Goal: Task Accomplishment & Management: Manage account settings

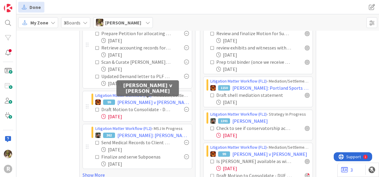
scroll to position [59, 0]
click at [147, 102] on span "[PERSON_NAME] v [PERSON_NAME]" at bounding box center [152, 101] width 71 height 7
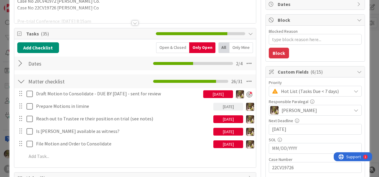
scroll to position [60, 0]
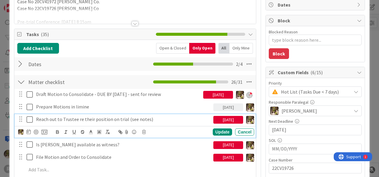
click at [105, 119] on p "Reach out to Trustee re their position on trial (see notes)" at bounding box center [123, 119] width 175 height 7
click at [29, 132] on icon at bounding box center [29, 131] width 4 height 5
type textarea "x"
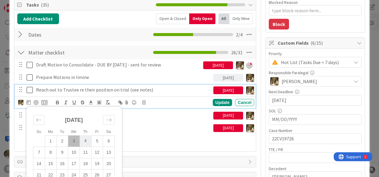
scroll to position [89, 0]
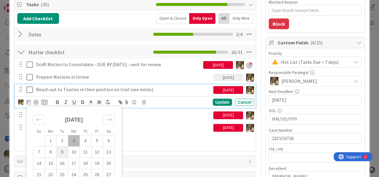
click at [60, 152] on td "9" at bounding box center [62, 151] width 12 height 11
type input "[DATE]"
type textarea "x"
click at [214, 99] on div "Update" at bounding box center [222, 102] width 19 height 7
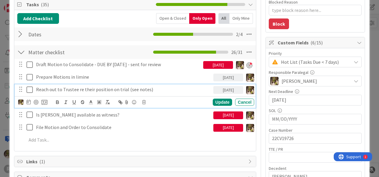
click at [104, 90] on p "Reach out to Trustee re their position on trial (see notes)" at bounding box center [123, 89] width 175 height 7
click at [30, 101] on icon at bounding box center [29, 101] width 4 height 5
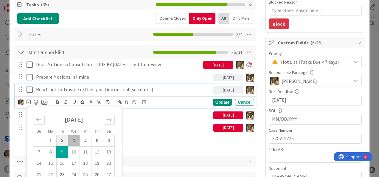
drag, startPoint x: 61, startPoint y: 140, endPoint x: 65, endPoint y: 140, distance: 3.9
click at [63, 140] on td "2" at bounding box center [62, 140] width 12 height 11
type input "[DATE]"
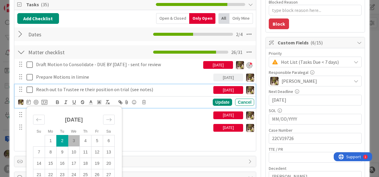
type textarea "x"
click at [216, 100] on div "Update" at bounding box center [222, 102] width 19 height 7
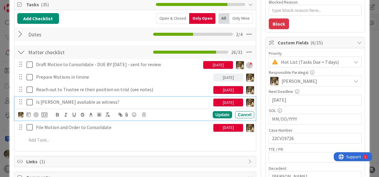
click at [81, 101] on p "Is Julie Johnson available as witness?" at bounding box center [123, 102] width 175 height 7
click at [28, 114] on icon at bounding box center [29, 114] width 4 height 5
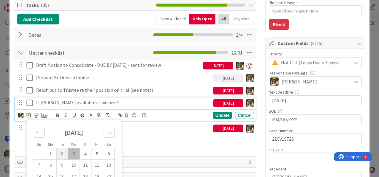
scroll to position [89, 0]
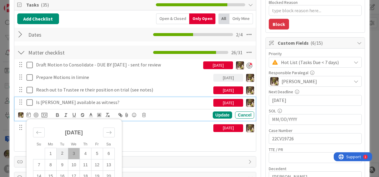
click at [63, 151] on td "2" at bounding box center [62, 153] width 12 height 11
type input "[DATE]"
type textarea "x"
click at [217, 115] on div "Update" at bounding box center [222, 114] width 19 height 7
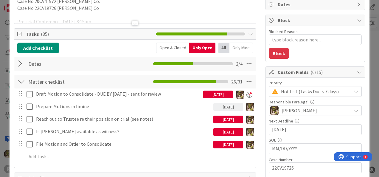
scroll to position [60, 0]
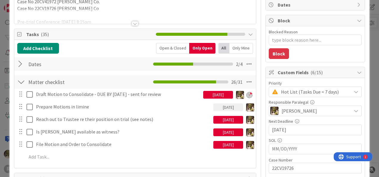
click at [223, 48] on div "All" at bounding box center [223, 48] width 11 height 11
drag, startPoint x: 18, startPoint y: 63, endPoint x: 26, endPoint y: 63, distance: 7.8
click at [19, 62] on div at bounding box center [21, 64] width 8 height 11
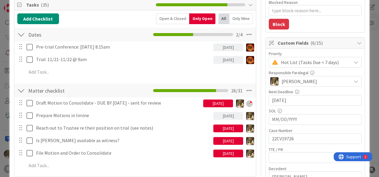
scroll to position [89, 0]
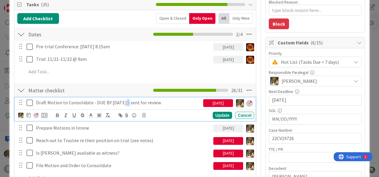
click at [129, 103] on p "Draft Motion to Consolidate - DUE BY WEDNESDAY - sent for review" at bounding box center [118, 102] width 165 height 7
drag, startPoint x: 133, startPoint y: 102, endPoint x: 127, endPoint y: 104, distance: 5.7
click at [127, 104] on p "Draft Motion to Consolidate - DUE BY WEDNESDAY - sent for review" at bounding box center [118, 102] width 165 height 7
click at [219, 115] on div "Update" at bounding box center [222, 115] width 19 height 7
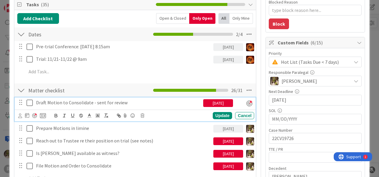
click at [143, 101] on p "Draft Motion to Consolidate - sent for review" at bounding box center [118, 102] width 165 height 7
click at [21, 114] on icon at bounding box center [20, 115] width 4 height 4
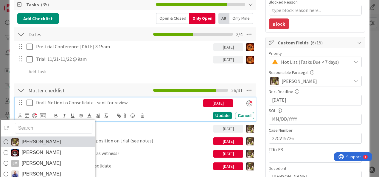
click at [39, 141] on span "[PERSON_NAME]" at bounding box center [40, 141] width 39 height 9
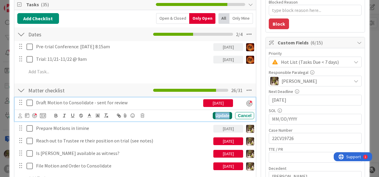
click at [224, 114] on div "Update" at bounding box center [222, 115] width 19 height 7
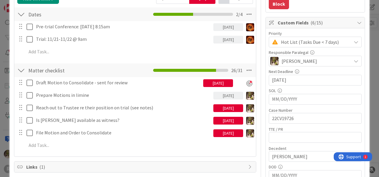
type textarea "x"
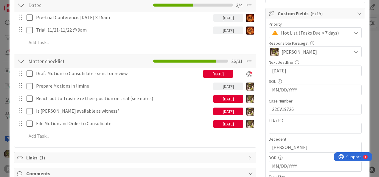
scroll to position [119, 0]
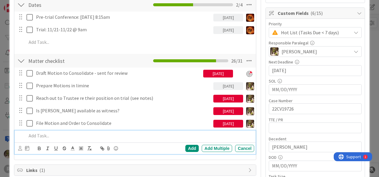
click at [71, 132] on p at bounding box center [139, 135] width 225 height 7
click at [18, 149] on icon at bounding box center [20, 148] width 4 height 4
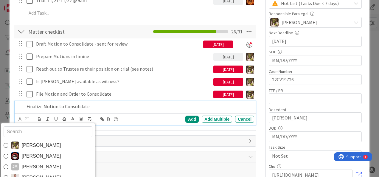
click at [29, 146] on span "[PERSON_NAME]" at bounding box center [40, 145] width 39 height 9
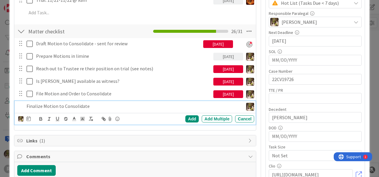
scroll to position [149, 0]
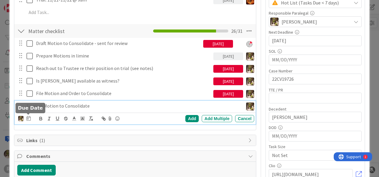
click at [28, 118] on icon at bounding box center [29, 118] width 4 height 5
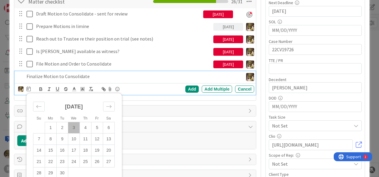
scroll to position [178, 0]
click at [97, 129] on td "5" at bounding box center [97, 127] width 12 height 11
click at [191, 87] on div "Add" at bounding box center [191, 88] width 13 height 7
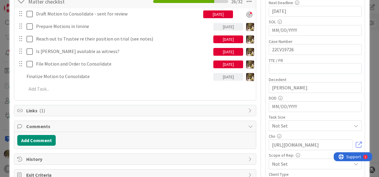
type textarea "x"
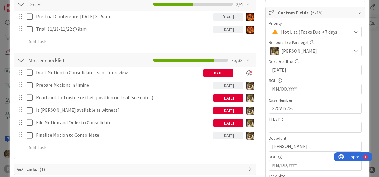
scroll to position [119, 0]
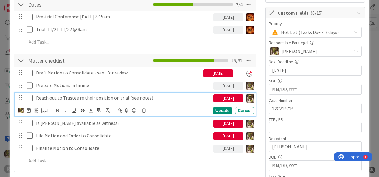
click at [159, 96] on p "Reach out to Trustee re their position on trial (see notes)" at bounding box center [123, 97] width 175 height 7
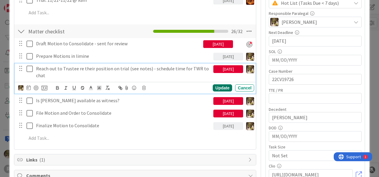
scroll to position [148, 0]
click at [216, 88] on div "Update" at bounding box center [222, 87] width 19 height 7
click at [125, 68] on p "Reach out to Trustee re their position on trial (see notes) - schedule time for…" at bounding box center [123, 71] width 175 height 13
click at [218, 85] on div "Update" at bounding box center [222, 87] width 19 height 7
click at [64, 68] on p "Reach out to Trustee re their position on trial (see notes) - schedule time for…" at bounding box center [123, 71] width 175 height 13
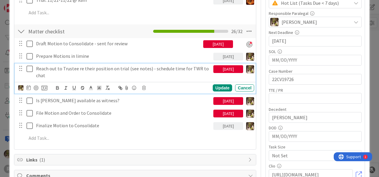
drag, startPoint x: 77, startPoint y: 67, endPoint x: 108, endPoint y: 71, distance: 30.6
click at [79, 68] on p "Reach out to Trustee re their position on trial (see notes) - schedule time for…" at bounding box center [123, 71] width 175 height 13
click at [77, 69] on p "Reach out to Trustee re their position on trial (see notes) - schedule time for…" at bounding box center [123, 71] width 175 height 13
click at [93, 79] on div "Reach out to Trustee & [PERSON_NAME] re their position on trial (see notes) - s…" at bounding box center [124, 71] width 180 height 17
click at [217, 86] on div "Update" at bounding box center [222, 87] width 19 height 7
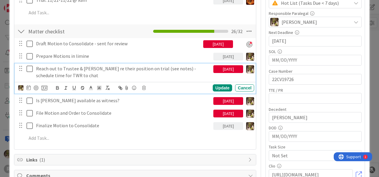
click at [108, 75] on p "Reach out to Trustee & [PERSON_NAME] re their position on trial (see notes) - s…" at bounding box center [123, 71] width 175 height 13
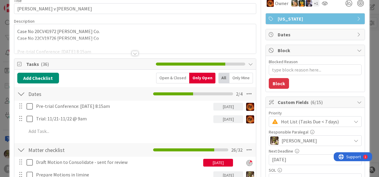
scroll to position [30, 0]
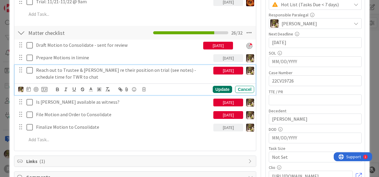
click at [225, 90] on div "Update" at bounding box center [222, 89] width 19 height 7
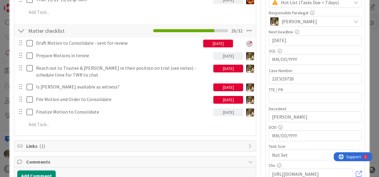
scroll to position [149, 0]
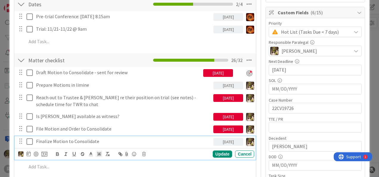
click at [94, 142] on p "Finalize Motion to Consolidate" at bounding box center [123, 141] width 175 height 7
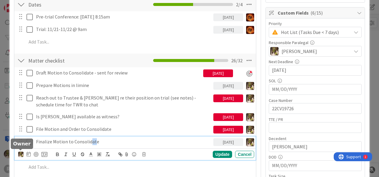
click at [23, 154] on img at bounding box center [20, 154] width 5 height 5
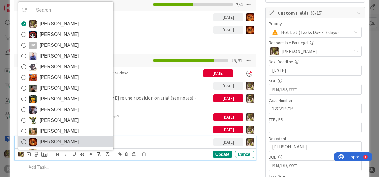
click at [52, 141] on span "[PERSON_NAME]" at bounding box center [59, 141] width 39 height 9
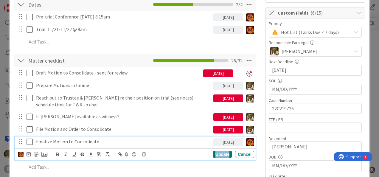
click at [217, 151] on div "Update" at bounding box center [222, 154] width 19 height 7
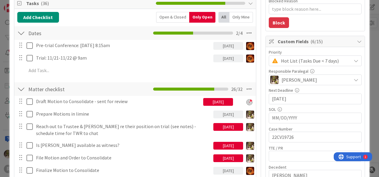
scroll to position [90, 0]
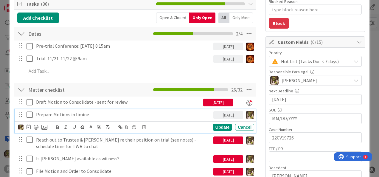
click at [107, 114] on p "Prepare Motions in limine" at bounding box center [123, 114] width 175 height 7
click at [35, 126] on div at bounding box center [36, 127] width 5 height 5
type textarea "x"
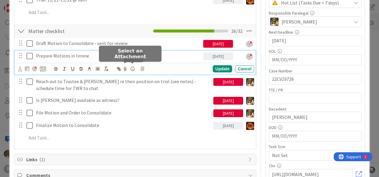
scroll to position [149, 0]
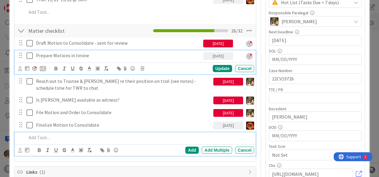
click at [117, 140] on div at bounding box center [139, 137] width 230 height 10
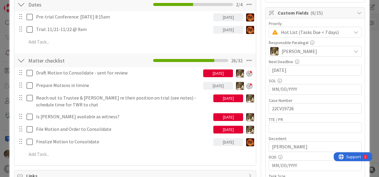
scroll to position [119, 0]
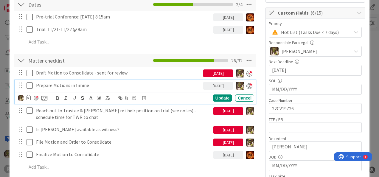
type textarea "x"
drag, startPoint x: 94, startPoint y: 83, endPoint x: 90, endPoint y: 86, distance: 5.1
click at [218, 98] on div "Update" at bounding box center [222, 97] width 19 height 7
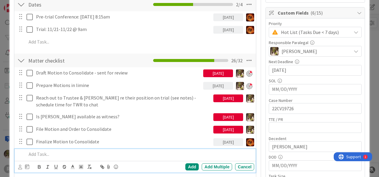
click at [57, 155] on p at bounding box center [139, 154] width 225 height 7
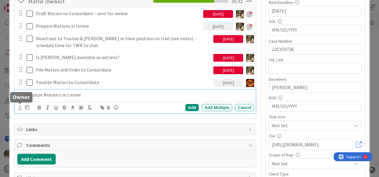
scroll to position [179, 0]
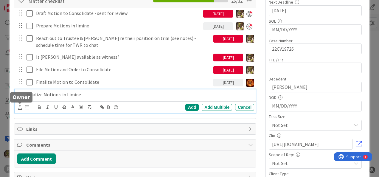
click at [20, 105] on icon at bounding box center [20, 107] width 4 height 4
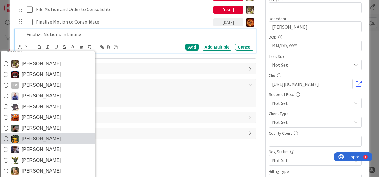
scroll to position [239, 0]
click at [13, 137] on img at bounding box center [14, 138] width 7 height 7
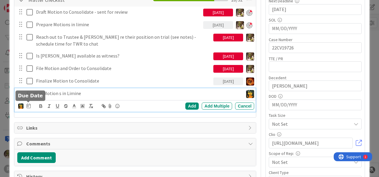
click at [30, 104] on icon at bounding box center [29, 105] width 4 height 5
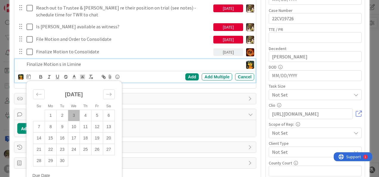
scroll to position [209, 0]
click at [74, 124] on td "10" at bounding box center [74, 126] width 12 height 11
click at [189, 76] on div "Add" at bounding box center [191, 76] width 13 height 7
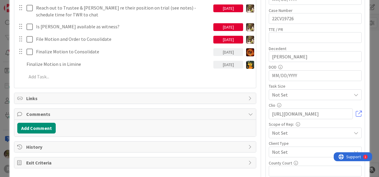
type textarea "x"
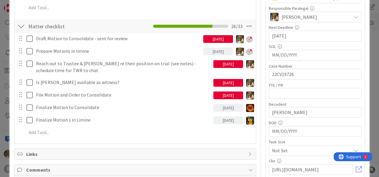
scroll to position [154, 0]
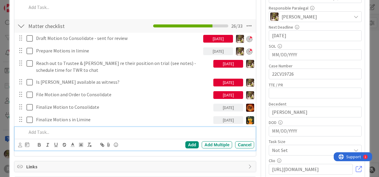
click at [51, 133] on p at bounding box center [139, 132] width 225 height 7
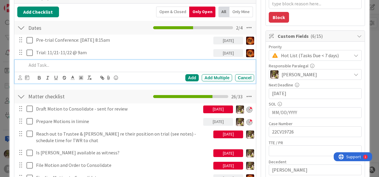
click at [42, 66] on p at bounding box center [139, 65] width 225 height 7
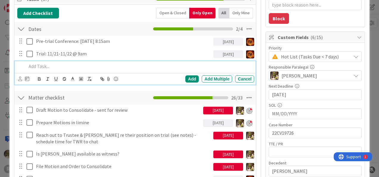
scroll to position [94, 0]
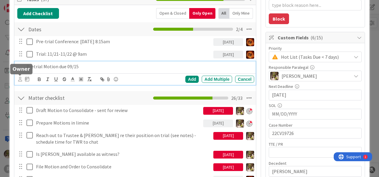
click at [18, 77] on icon at bounding box center [20, 79] width 4 height 4
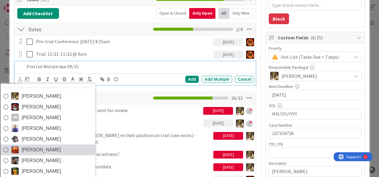
scroll to position [10, 0]
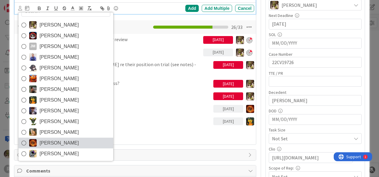
click at [33, 140] on img at bounding box center [32, 142] width 7 height 7
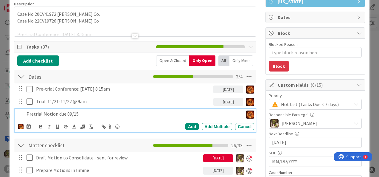
scroll to position [47, 0]
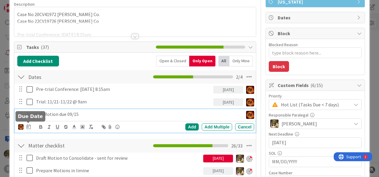
click at [31, 125] on div "Devine Gines Jasmin Sanchez JM Jeff Myers John Grant Kelly Nguyen Kiara Adams M…" at bounding box center [136, 127] width 236 height 8
click at [28, 126] on icon at bounding box center [29, 126] width 4 height 5
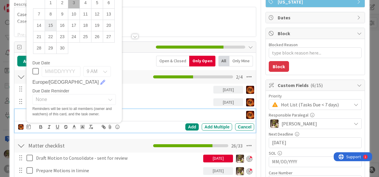
click at [55, 24] on td "15" at bounding box center [51, 25] width 12 height 11
click at [185, 124] on div "Add" at bounding box center [191, 126] width 13 height 7
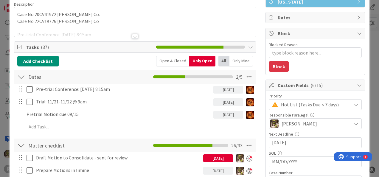
type textarea "x"
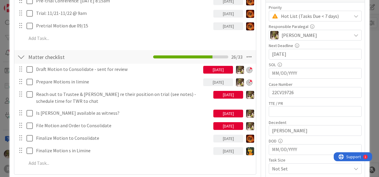
scroll to position [135, 0]
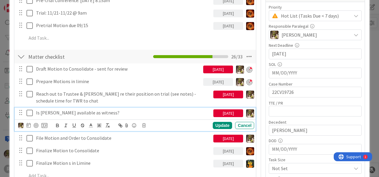
click at [62, 113] on p "Is Julie Johnson available as witness?" at bounding box center [123, 112] width 175 height 7
click at [137, 110] on p "Is [PERSON_NAME] available as witness?" at bounding box center [123, 112] width 175 height 7
click at [224, 124] on div "Update" at bounding box center [222, 125] width 19 height 7
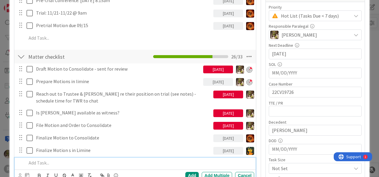
click at [38, 162] on p at bounding box center [139, 162] width 225 height 7
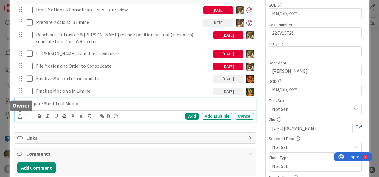
scroll to position [195, 0]
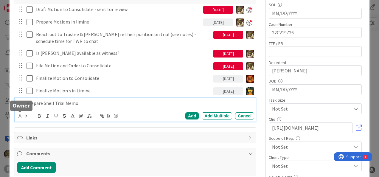
click at [19, 114] on icon at bounding box center [20, 116] width 4 height 4
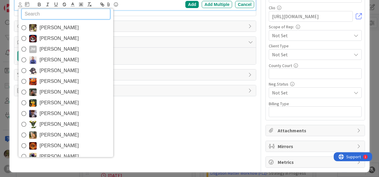
drag, startPoint x: 39, startPoint y: 27, endPoint x: 35, endPoint y: 32, distance: 6.4
click at [40, 27] on span "[PERSON_NAME]" at bounding box center [59, 27] width 39 height 9
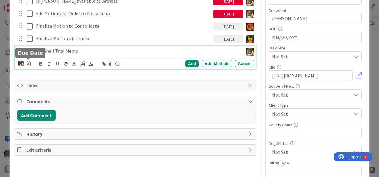
click at [28, 61] on icon at bounding box center [29, 63] width 4 height 5
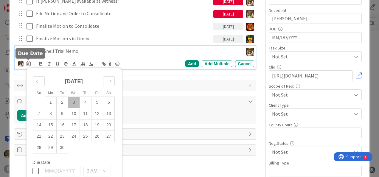
scroll to position [247, 0]
click at [77, 116] on td "10" at bounding box center [74, 113] width 12 height 11
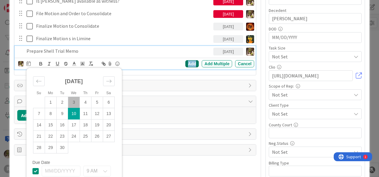
click at [186, 64] on div "Add" at bounding box center [191, 63] width 13 height 7
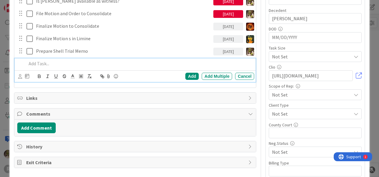
click at [49, 64] on p at bounding box center [139, 63] width 225 height 7
click at [19, 76] on icon at bounding box center [20, 76] width 4 height 4
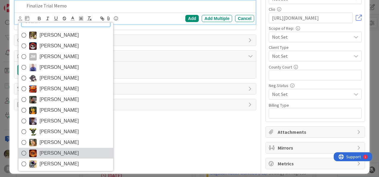
scroll to position [306, 0]
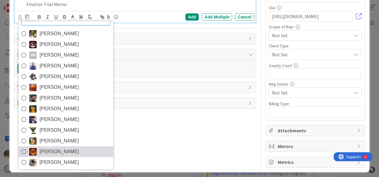
click at [40, 150] on span "[PERSON_NAME]" at bounding box center [59, 151] width 39 height 9
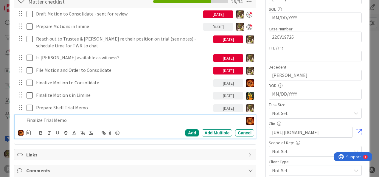
scroll to position [190, 0]
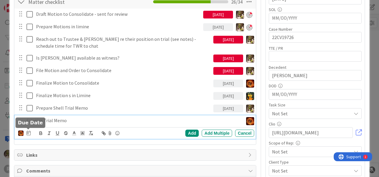
click at [29, 134] on icon at bounding box center [29, 132] width 4 height 5
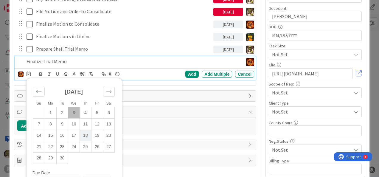
scroll to position [250, 0]
click at [54, 135] on td "15" at bounding box center [51, 135] width 12 height 11
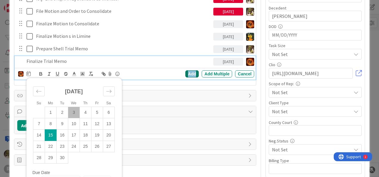
click at [185, 74] on div "Add" at bounding box center [191, 73] width 13 height 7
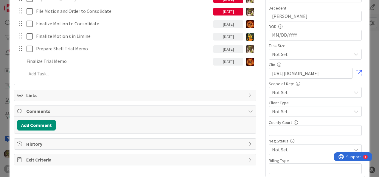
type textarea "x"
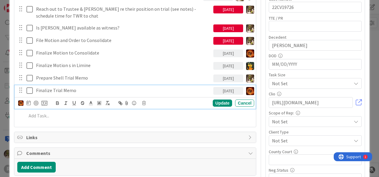
scroll to position [220, 0]
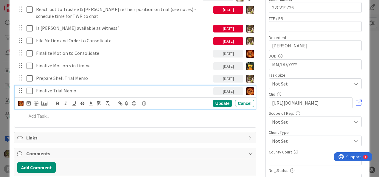
click at [53, 90] on p "Finalize Trial Memo" at bounding box center [123, 90] width 175 height 7
click at [29, 102] on icon at bounding box center [29, 103] width 4 height 5
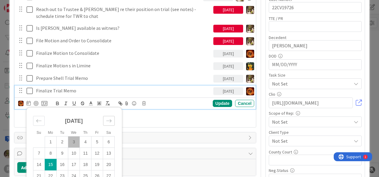
click at [111, 116] on div "Move forward to switch to the next month." at bounding box center [109, 121] width 12 height 10
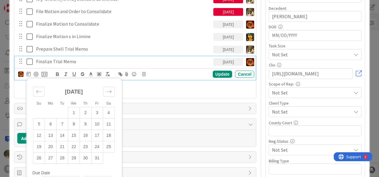
scroll to position [250, 0]
click at [73, 134] on td "15" at bounding box center [74, 135] width 12 height 11
type input "10/15/2025"
type textarea "x"
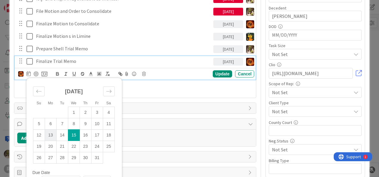
drag, startPoint x: 52, startPoint y: 136, endPoint x: 209, endPoint y: 87, distance: 164.5
click at [53, 136] on td "13" at bounding box center [51, 135] width 12 height 11
type input "[DATE]"
type textarea "x"
click at [214, 74] on div "Update" at bounding box center [222, 73] width 19 height 7
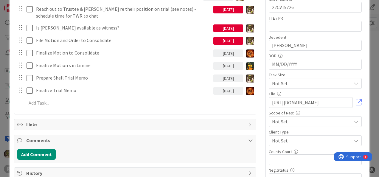
scroll to position [220, 0]
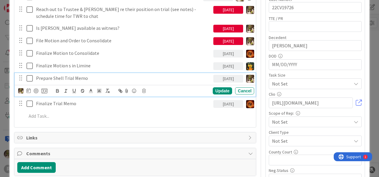
click at [69, 79] on p "Prepare Shell Trial Memo" at bounding box center [123, 78] width 175 height 7
click at [30, 89] on icon at bounding box center [29, 90] width 4 height 5
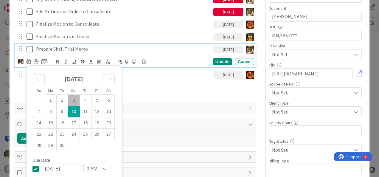
scroll to position [250, 0]
click at [113, 79] on div "Move forward to switch to the next month." at bounding box center [109, 79] width 12 height 10
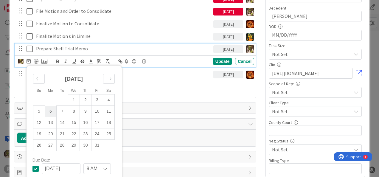
click at [51, 110] on td "6" at bounding box center [51, 111] width 12 height 11
type input "[DATE]"
click at [216, 59] on div "Update" at bounding box center [222, 61] width 19 height 7
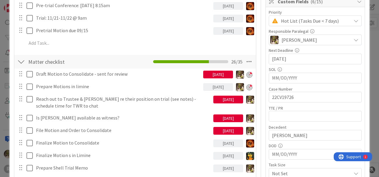
scroll to position [130, 0]
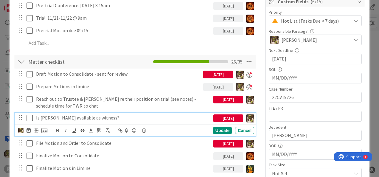
click at [127, 115] on p "Is [PERSON_NAME] available as witness?" at bounding box center [123, 117] width 175 height 7
click at [35, 130] on div at bounding box center [36, 130] width 5 height 5
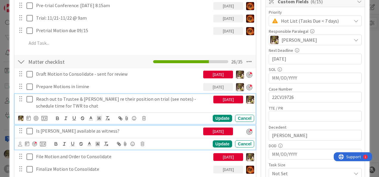
click at [140, 105] on div "Reach out to Trustee & Foley re their position on trial (see notes) - schedule …" at bounding box center [135, 109] width 241 height 30
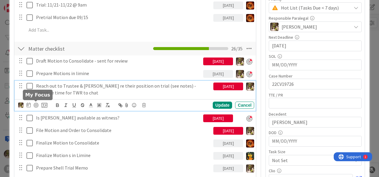
click at [32, 105] on div at bounding box center [32, 105] width 29 height 7
click at [35, 104] on div at bounding box center [36, 105] width 5 height 5
type textarea "x"
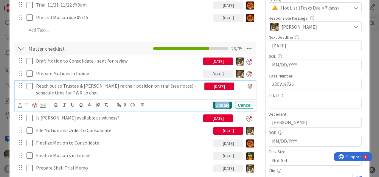
click at [220, 106] on div "Update" at bounding box center [222, 105] width 19 height 7
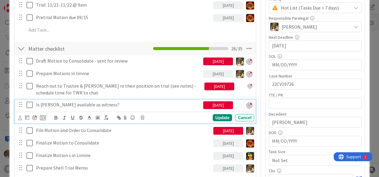
click at [166, 104] on p "Is [PERSON_NAME] available as witness?" at bounding box center [118, 104] width 165 height 7
click at [221, 117] on div "Update" at bounding box center [222, 117] width 19 height 7
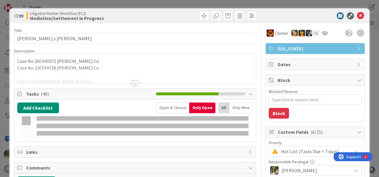
type textarea "x"
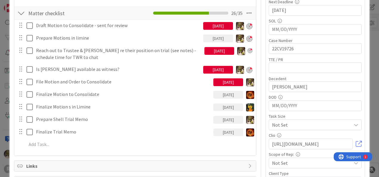
scroll to position [179, 0]
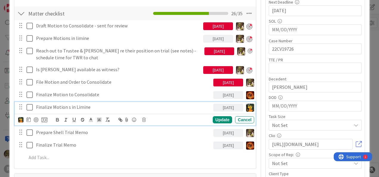
click at [68, 106] on p "Finalize Motion s in Limine" at bounding box center [123, 107] width 175 height 7
click at [66, 107] on p "Finalize Motion s in Limine" at bounding box center [123, 107] width 175 height 7
click at [215, 117] on div "Update" at bounding box center [222, 119] width 19 height 7
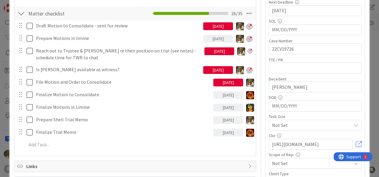
type textarea "x"
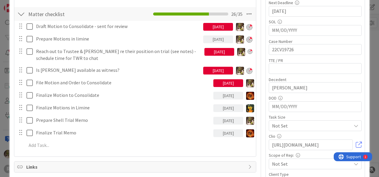
scroll to position [178, 0]
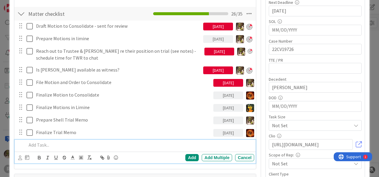
click at [48, 144] on p at bounding box center [139, 144] width 225 height 7
click at [19, 157] on icon at bounding box center [20, 157] width 4 height 4
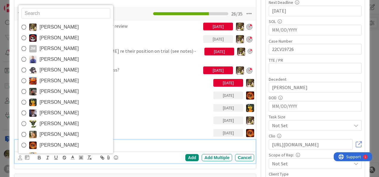
drag, startPoint x: 35, startPoint y: 24, endPoint x: 34, endPoint y: 32, distance: 8.3
click at [35, 24] on img at bounding box center [32, 27] width 7 height 7
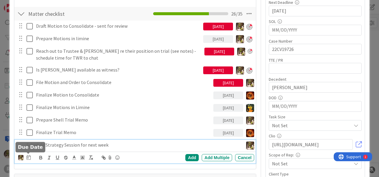
click at [29, 159] on icon at bounding box center [29, 157] width 4 height 5
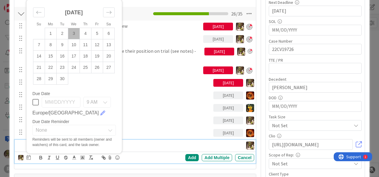
click at [76, 32] on td "3" at bounding box center [74, 33] width 12 height 11
click at [191, 158] on div "Add" at bounding box center [191, 157] width 13 height 7
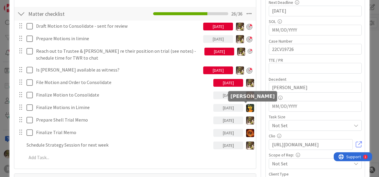
type textarea "x"
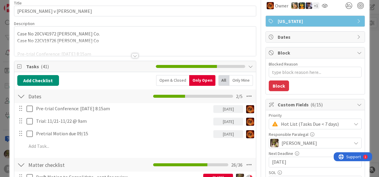
scroll to position [0, 0]
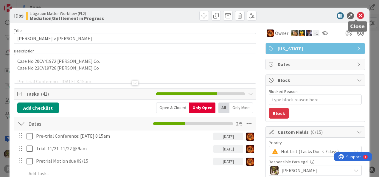
click at [357, 16] on icon at bounding box center [360, 15] width 7 height 7
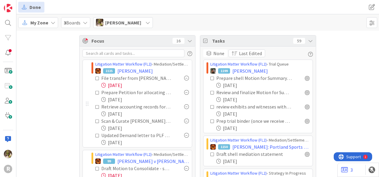
click at [152, 0] on div "Done Done" at bounding box center [197, 7] width 362 height 14
